Goal: Transaction & Acquisition: Subscribe to service/newsletter

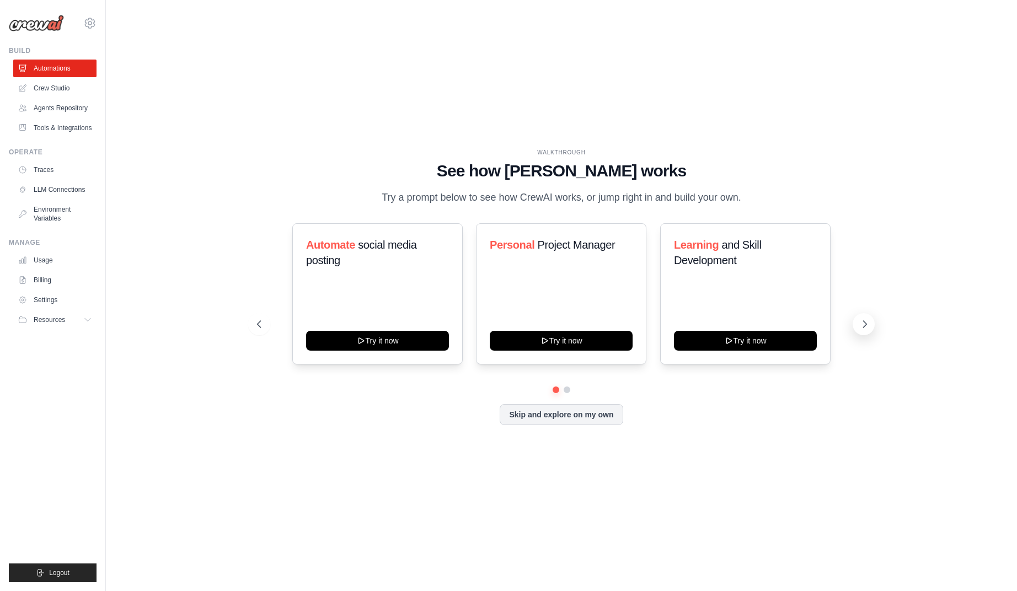
click at [867, 330] on button at bounding box center [864, 324] width 22 height 22
click at [46, 279] on link "Billing" at bounding box center [55, 280] width 83 height 18
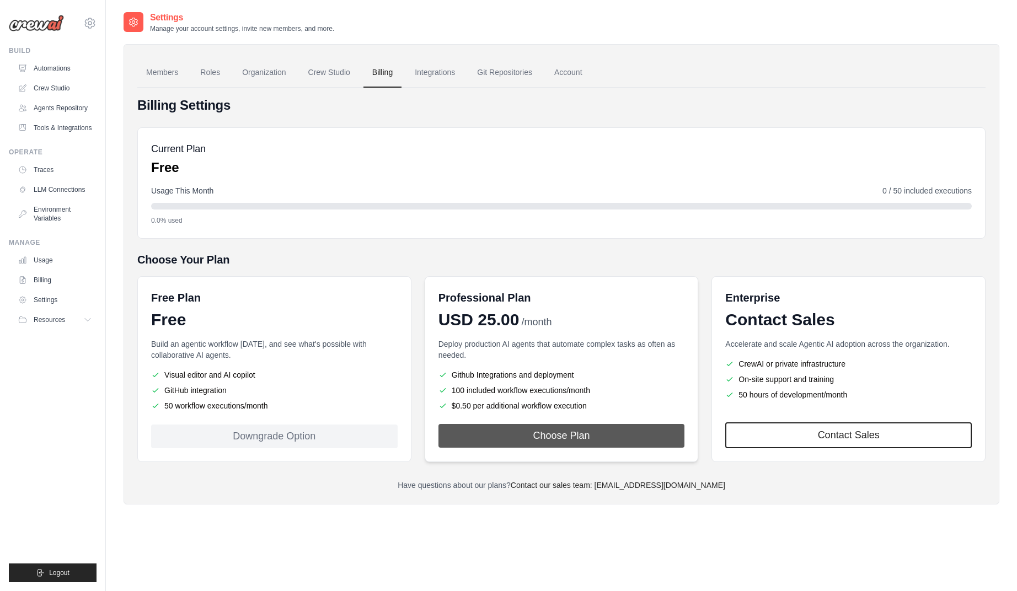
click at [557, 432] on button "Choose Plan" at bounding box center [562, 436] width 247 height 24
